Goal: Navigation & Orientation: Find specific page/section

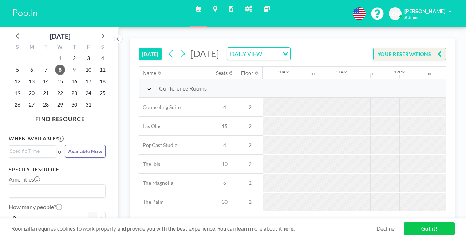
scroll to position [0, 568]
click at [249, 4] on link "Admin panel" at bounding box center [248, 13] width 19 height 27
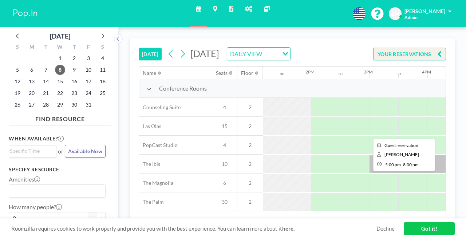
scroll to position [0, 900]
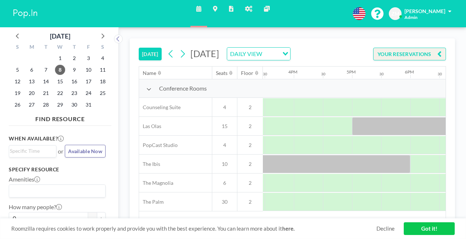
click at [244, 4] on link "Admin panel" at bounding box center [248, 13] width 19 height 27
